Goal: Transaction & Acquisition: Purchase product/service

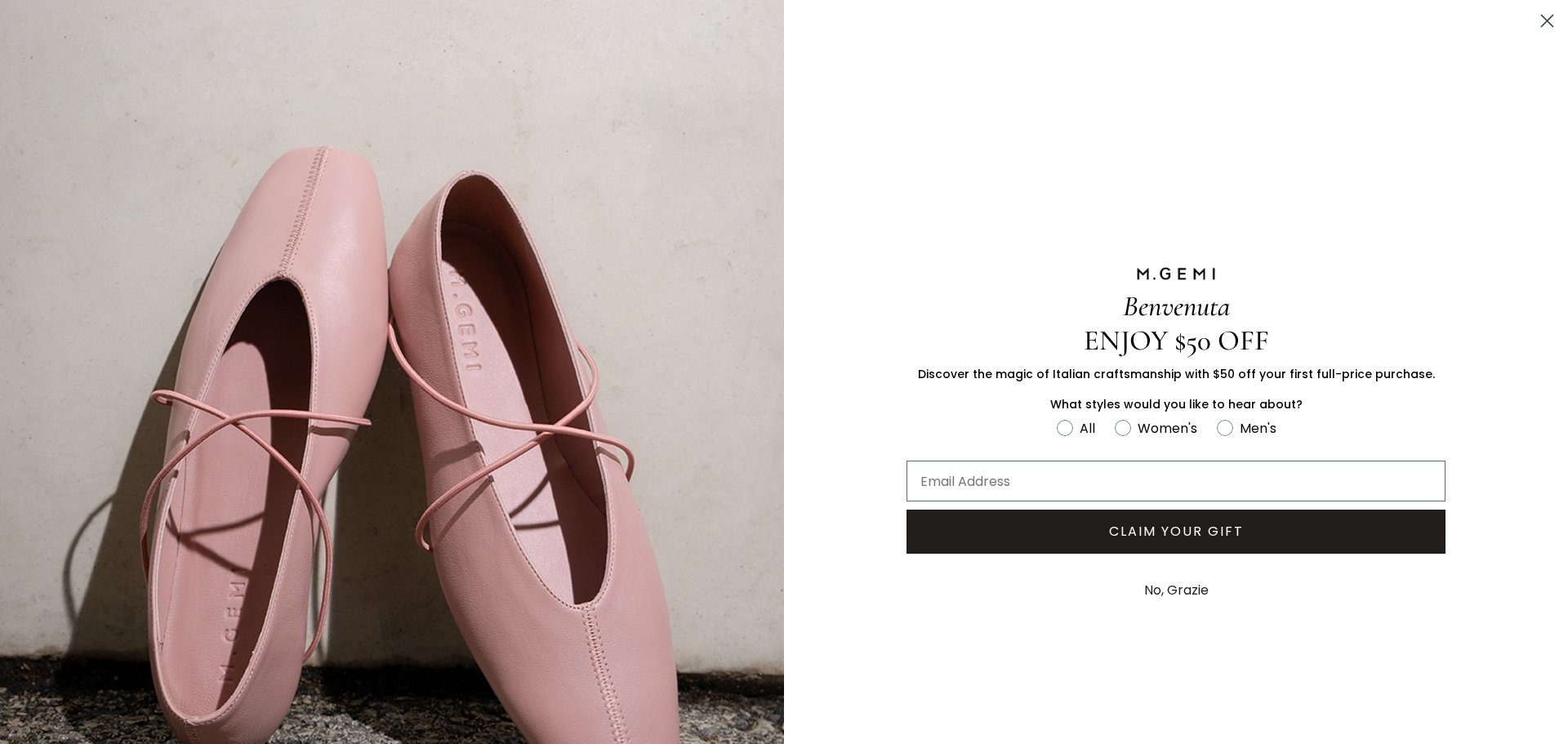
click at [1538, 22] on circle "Close dialog" at bounding box center [1546, 20] width 27 height 27
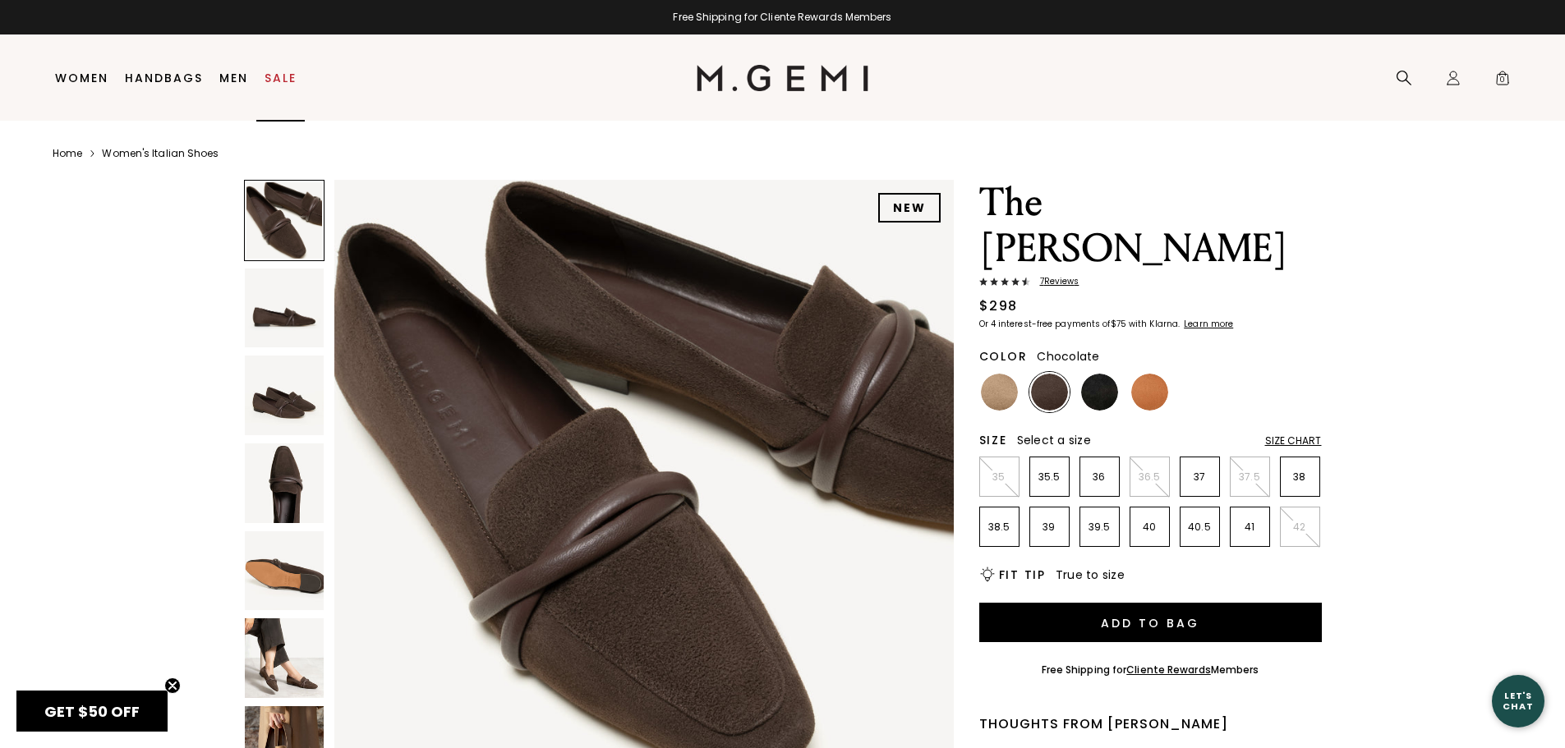
click at [266, 76] on link "Sale" at bounding box center [280, 77] width 32 height 13
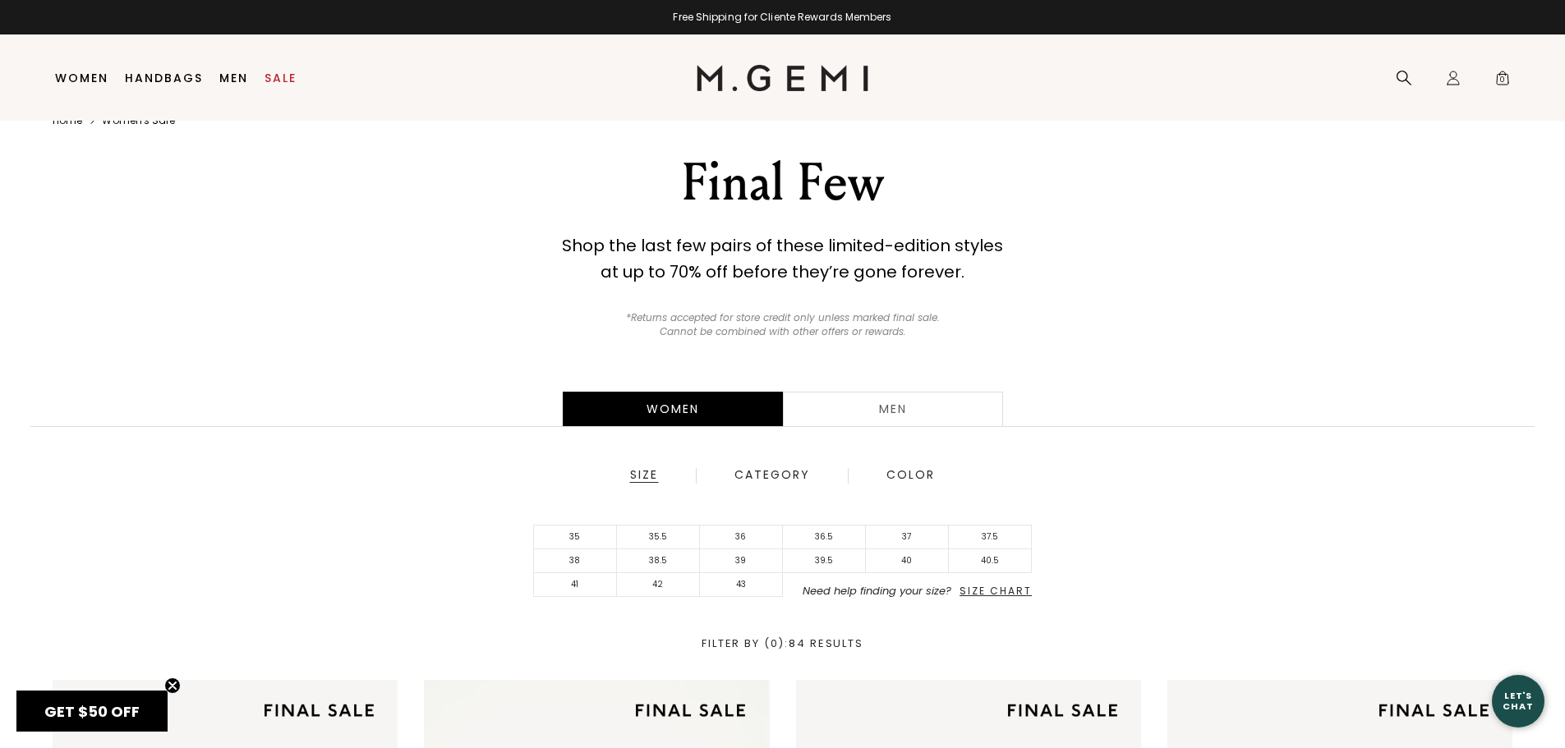
scroll to position [34, 0]
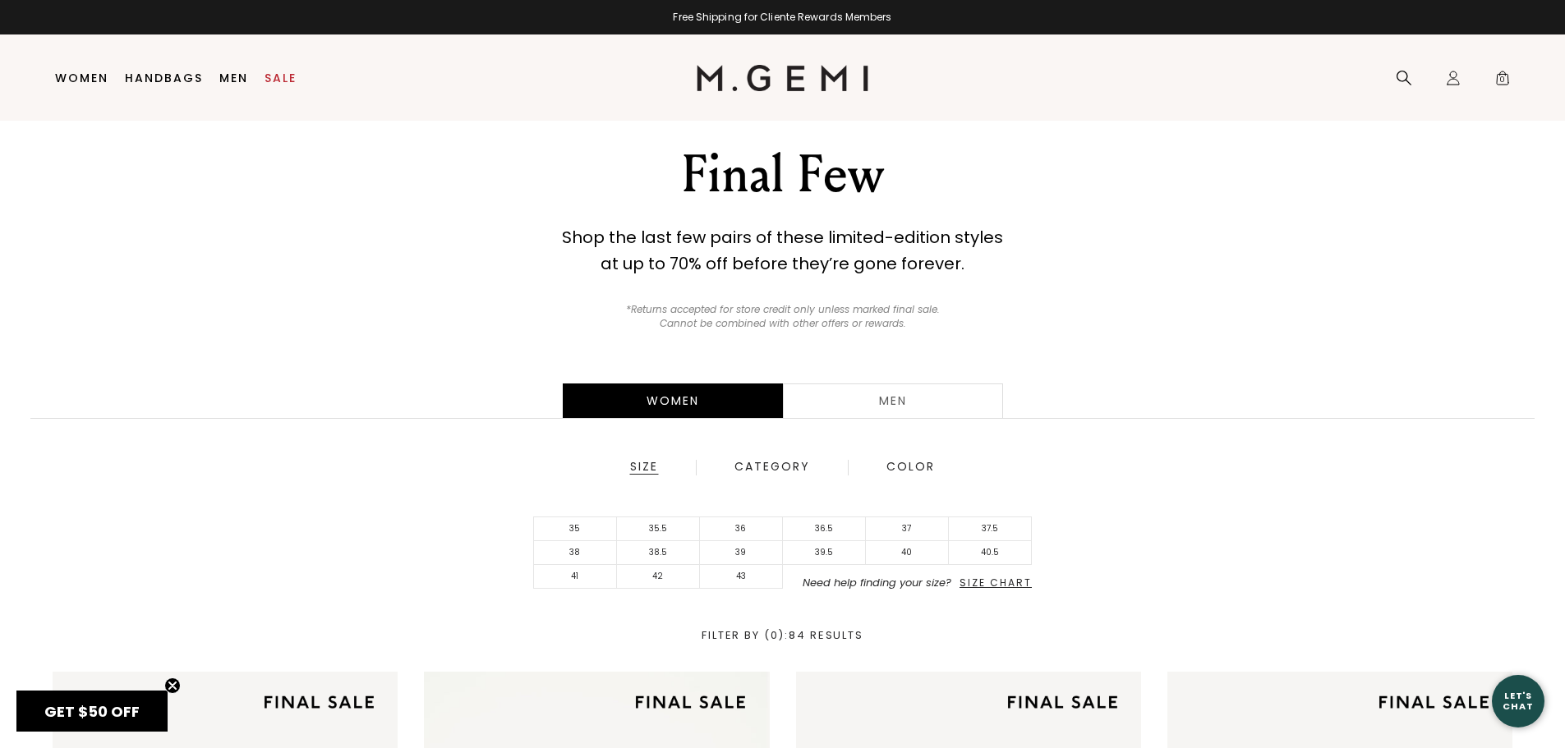
click at [779, 466] on div "Category" at bounding box center [771, 467] width 77 height 15
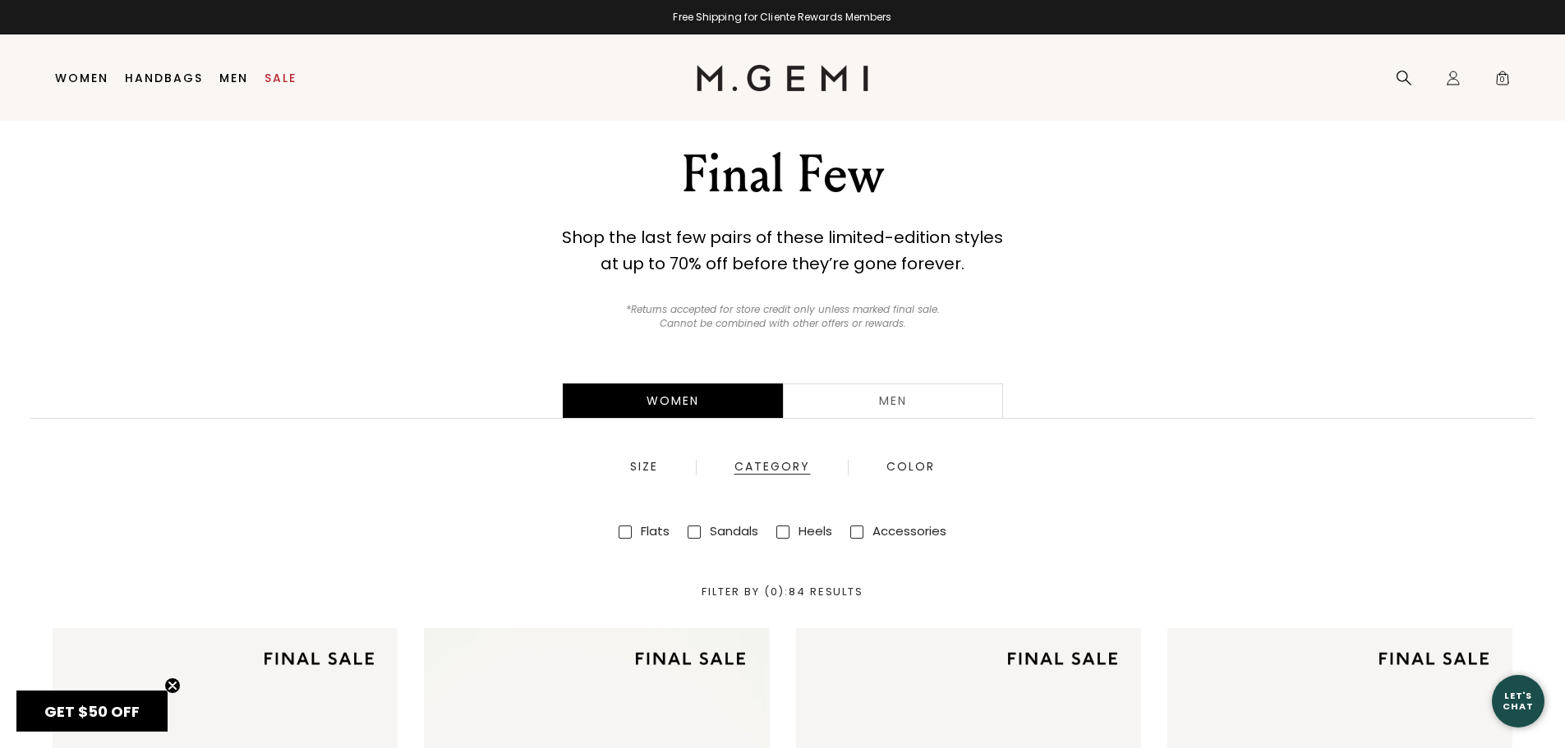
click at [789, 530] on span at bounding box center [782, 532] width 13 height 13
checkbox input "true"
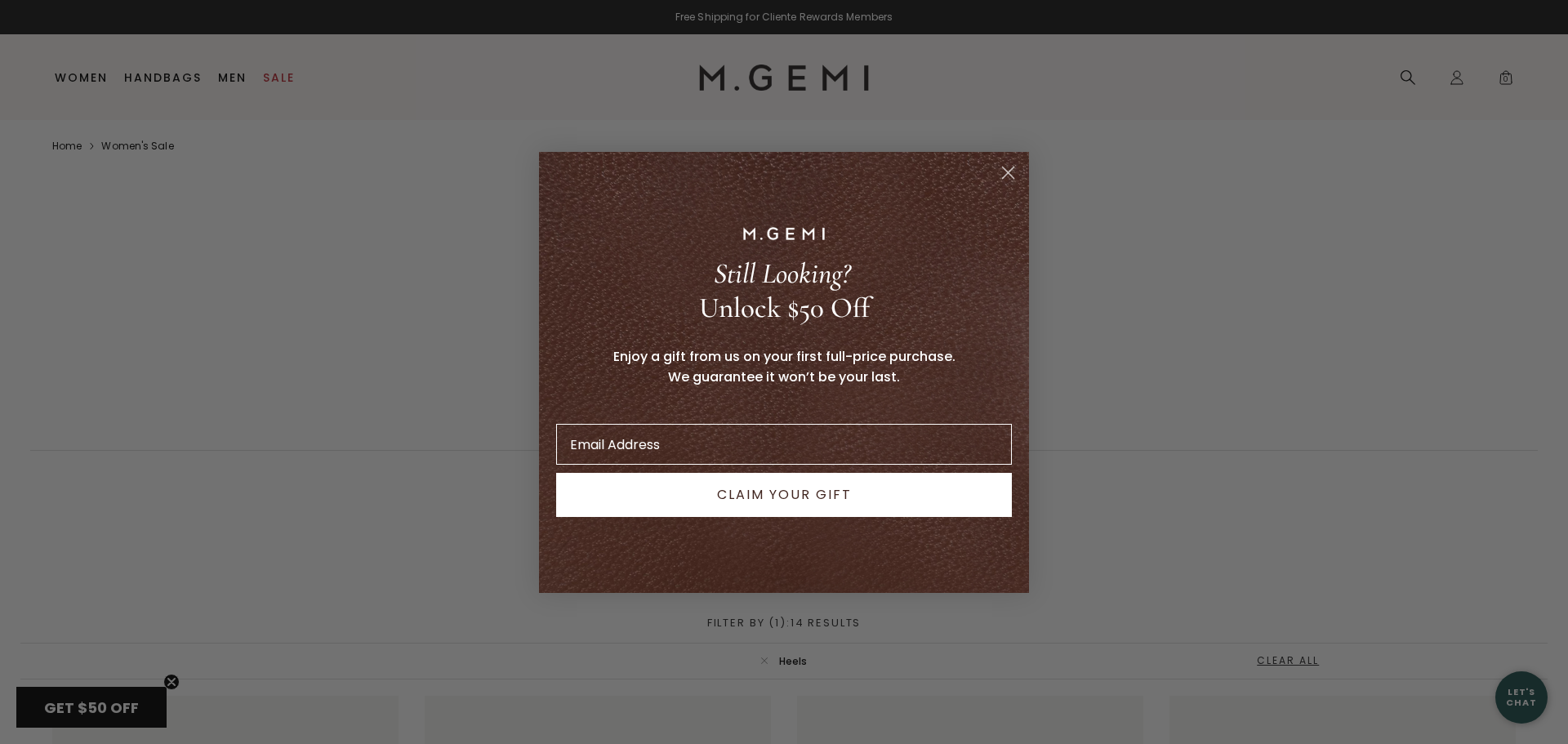
click at [1006, 162] on circle "Close dialog" at bounding box center [1007, 171] width 27 height 27
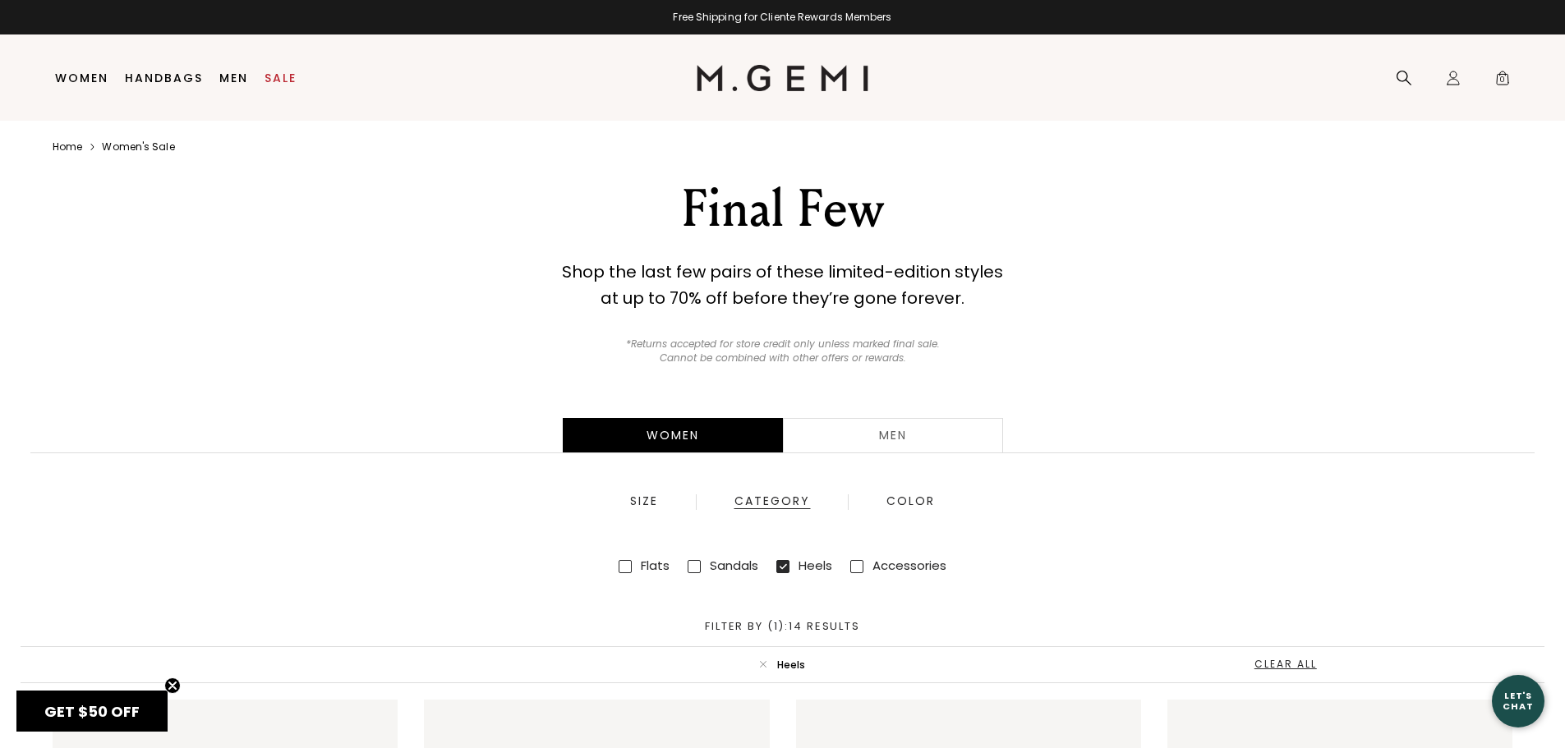
click at [771, 510] on div "Women Men Size Category Color Flats Sneakers Sandals Boots Heels Accessories Fi…" at bounding box center [782, 542] width 1565 height 315
drag, startPoint x: 625, startPoint y: 570, endPoint x: 1011, endPoint y: 529, distance: 388.2
click at [624, 570] on span at bounding box center [624, 566] width 13 height 13
checkbox input "true"
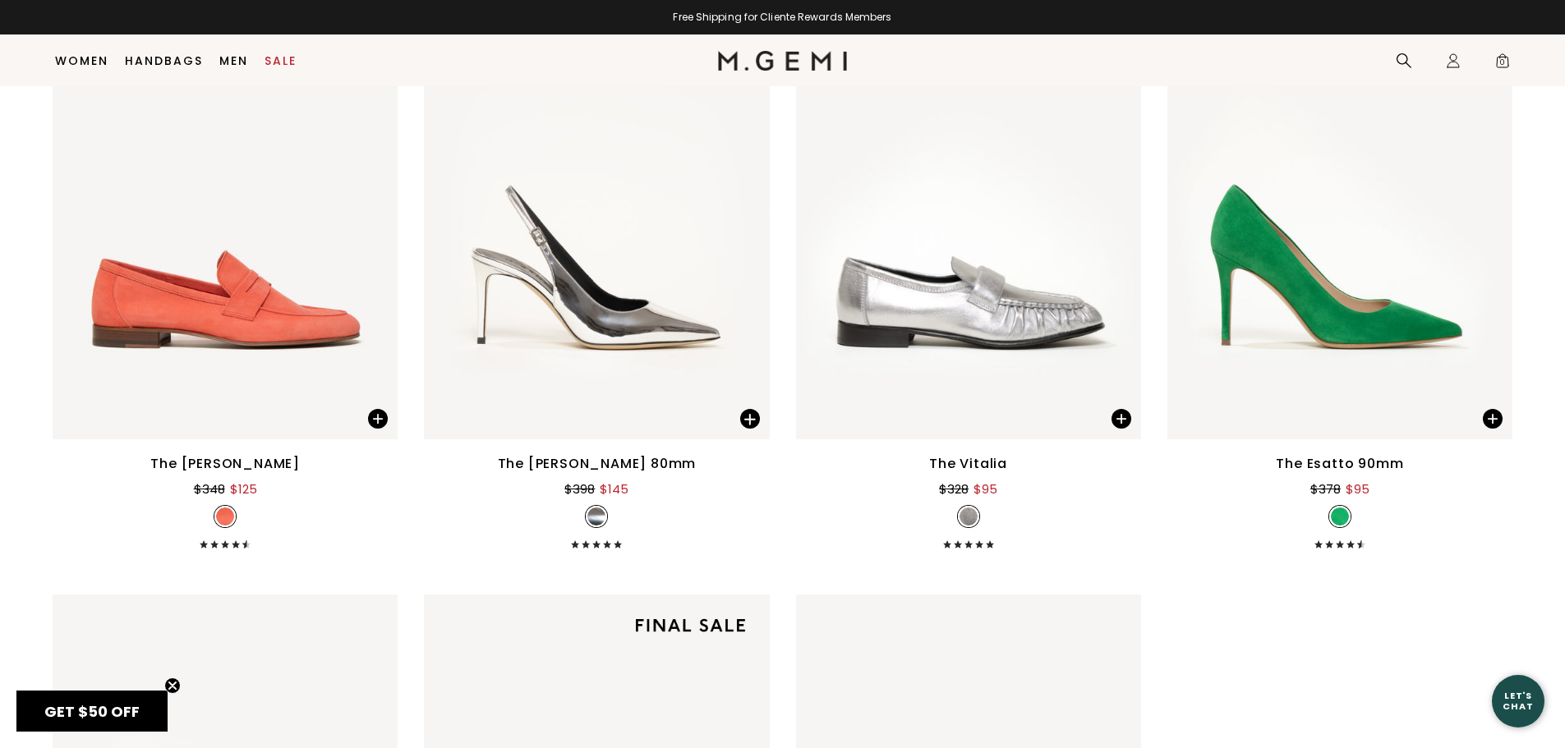
scroll to position [4893, 0]
